Goal: Navigation & Orientation: Find specific page/section

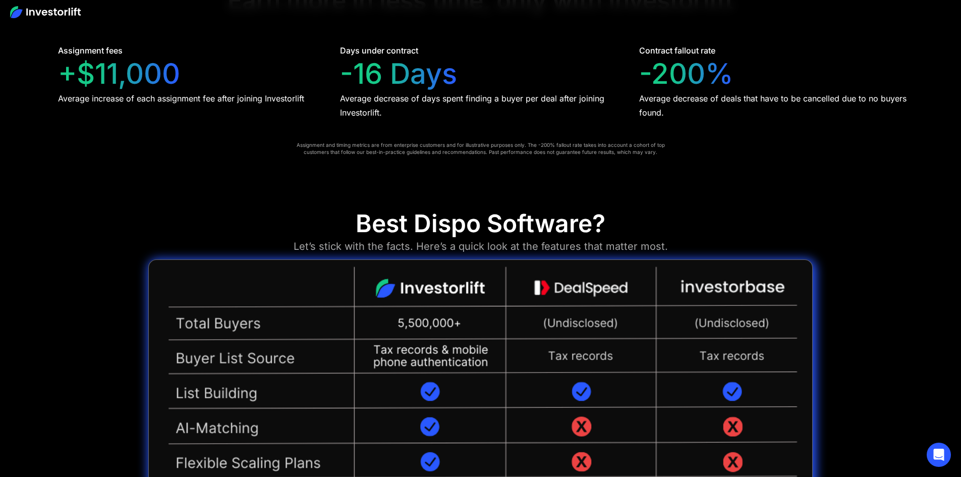
scroll to position [2340, 0]
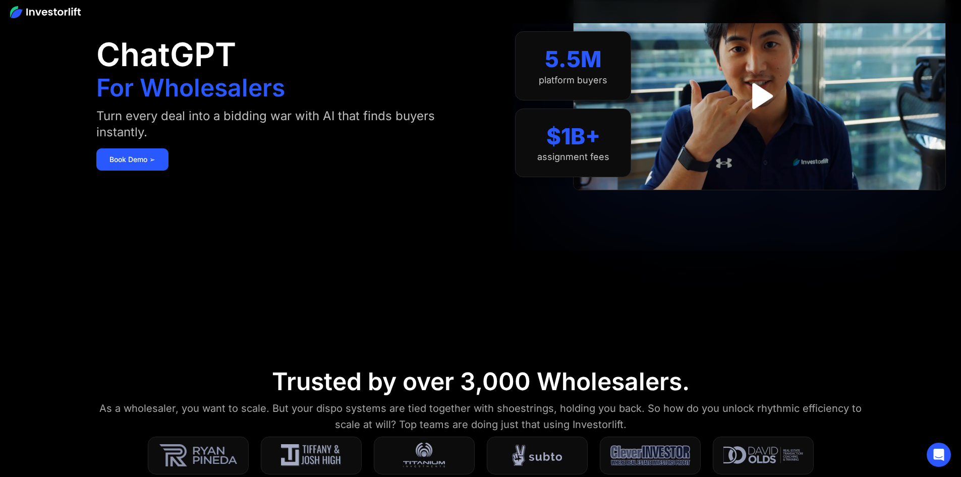
scroll to position [0, 0]
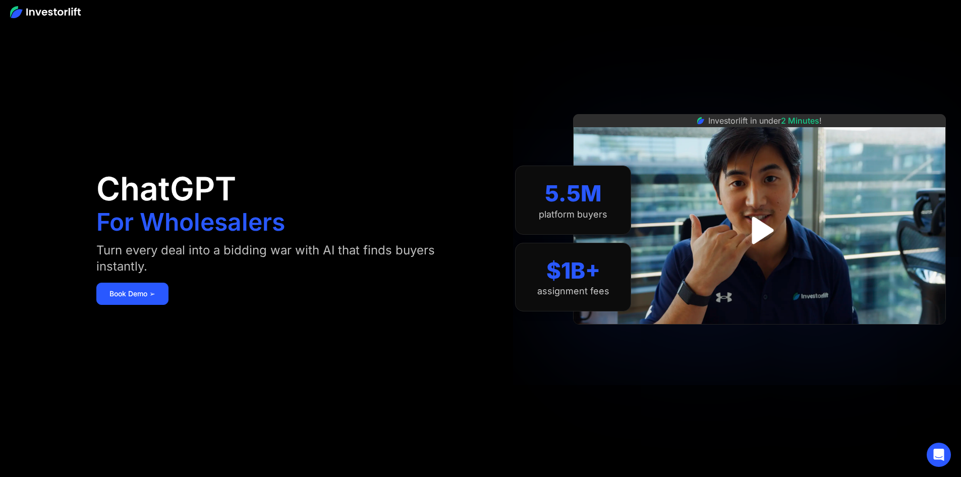
click at [54, 12] on img at bounding box center [45, 12] width 71 height 12
